Goal: Task Accomplishment & Management: Manage account settings

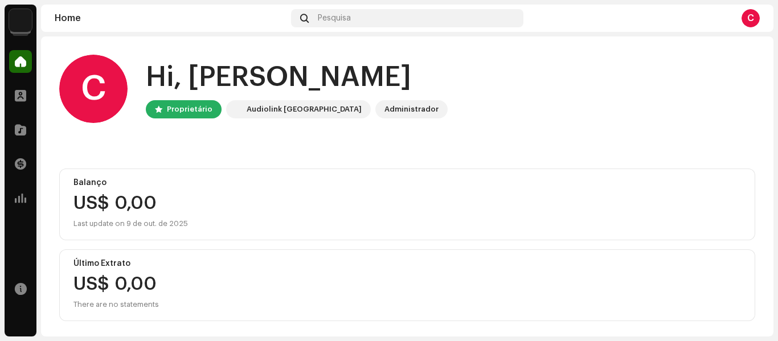
click at [24, 17] on img at bounding box center [20, 20] width 23 height 23
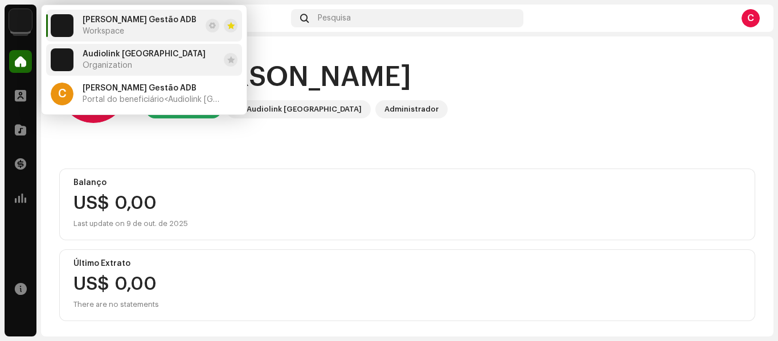
click at [112, 60] on div "Audiolink Brasil Organization" at bounding box center [144, 60] width 123 height 20
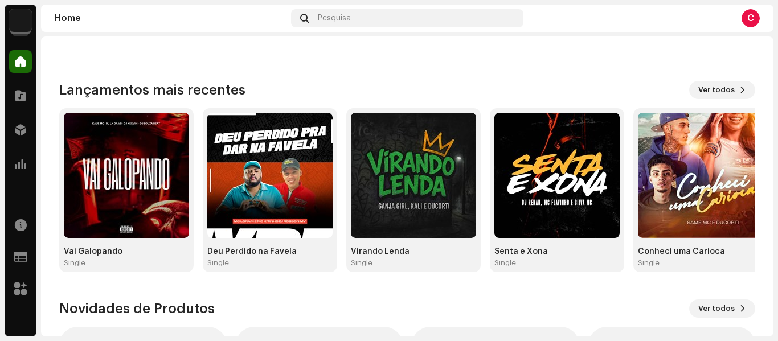
scroll to position [89, 0]
